Goal: Find specific page/section: Find specific page/section

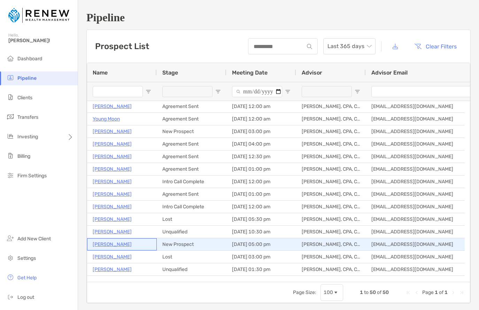
click at [107, 244] on p "[PERSON_NAME]" at bounding box center [112, 244] width 39 height 9
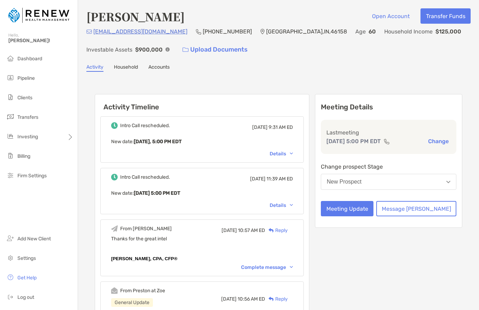
click at [132, 64] on link "Household" at bounding box center [126, 68] width 24 height 8
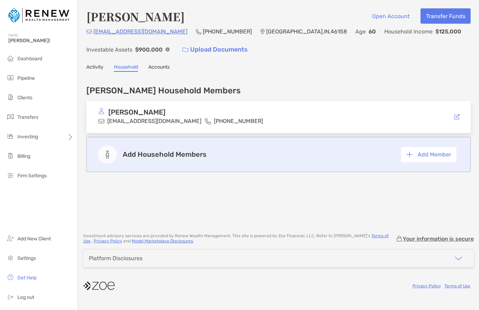
click at [164, 68] on link "Accounts" at bounding box center [158, 68] width 21 height 8
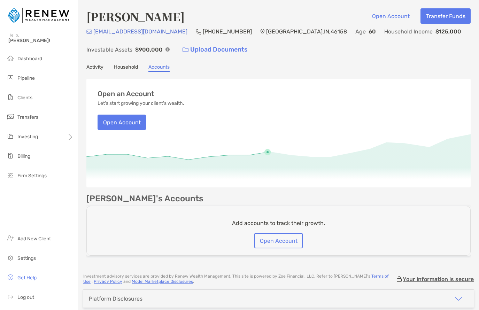
click at [95, 67] on link "Activity" at bounding box center [94, 68] width 17 height 8
